Goal: Task Accomplishment & Management: Manage account settings

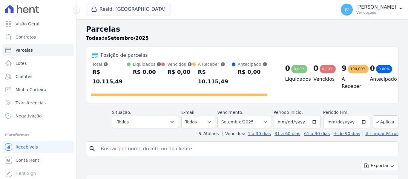
select select
click at [103, 4] on button "Resid. [GEOGRAPHIC_DATA]" at bounding box center [128, 9] width 85 height 11
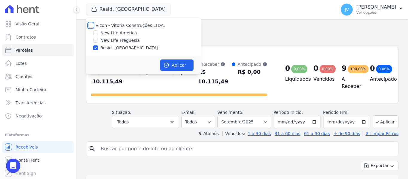
click at [90, 24] on input "Vicon - Vitoria Construções LTDA." at bounding box center [90, 25] width 5 height 5
checkbox input "true"
click at [178, 66] on button "Aplicar" at bounding box center [176, 64] width 33 height 11
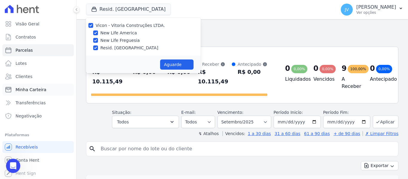
select select
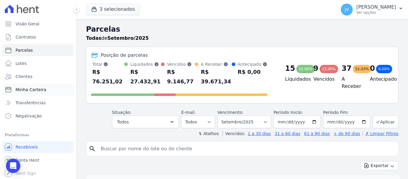
click at [37, 91] on span "Minha Carteira" at bounding box center [31, 90] width 31 height 6
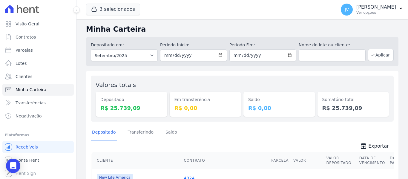
click at [47, 91] on link "Minha Carteira" at bounding box center [37, 90] width 71 height 12
click at [33, 50] on link "Parcelas" at bounding box center [37, 50] width 71 height 12
select select
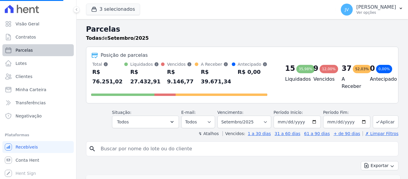
select select
